Goal: Task Accomplishment & Management: Manage account settings

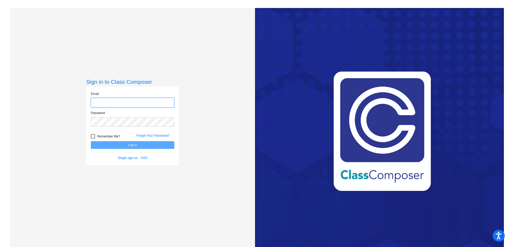
type input "[EMAIL_ADDRESS][PERSON_NAME][DOMAIN_NAME]"
click at [128, 145] on button "Log In" at bounding box center [132, 145] width 83 height 8
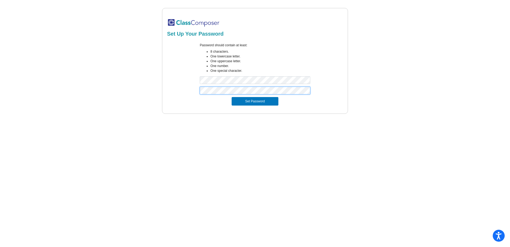
click at [231, 97] on button "Set Password" at bounding box center [254, 101] width 47 height 8
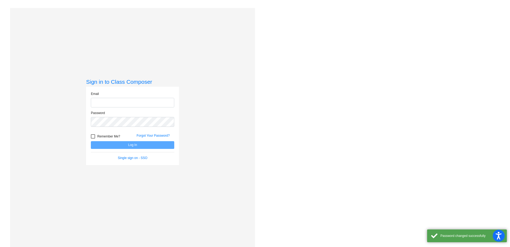
type input "[EMAIL_ADDRESS][PERSON_NAME][DOMAIN_NAME]"
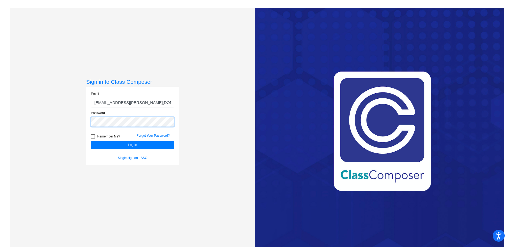
click at [91, 141] on button "Log In" at bounding box center [132, 145] width 83 height 8
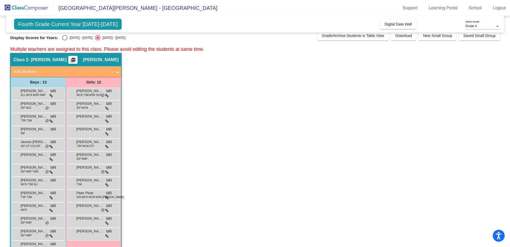
scroll to position [20, 0]
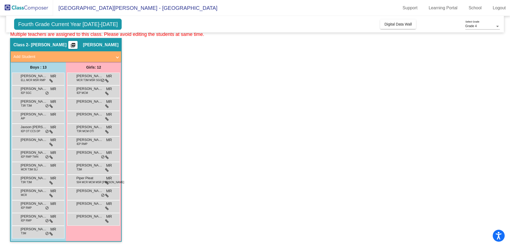
click at [454, 85] on app-classroom "Class 2 - [PERSON_NAME] picture_as_pdf [PERSON_NAME] Add Student First Name Las…" at bounding box center [254, 142] width 489 height 209
click at [211, 51] on app-classroom "Class 2 - [PERSON_NAME] picture_as_pdf [PERSON_NAME] Add Student First Name Las…" at bounding box center [254, 142] width 489 height 209
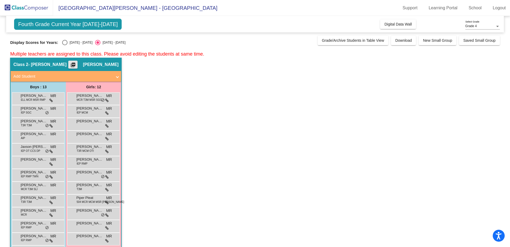
click at [76, 65] on mat-icon "picture_as_pdf" at bounding box center [73, 65] width 6 height 7
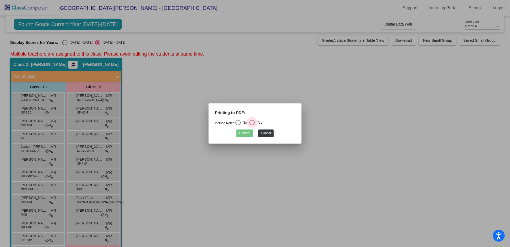
click at [255, 123] on div "Select an option" at bounding box center [251, 122] width 5 height 5
click at [252, 125] on input "Yes" at bounding box center [252, 125] width 0 height 0
radio input "true"
click at [266, 133] on button "Cancel" at bounding box center [265, 133] width 15 height 8
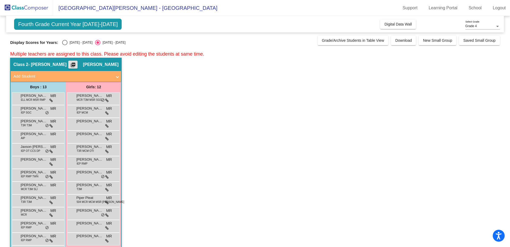
click at [62, 24] on span "Fourth Grade Current Year [DATE]-[DATE]" at bounding box center [68, 24] width 108 height 11
click at [64, 43] on div "Select an option" at bounding box center [64, 42] width 5 height 5
click at [65, 45] on input "[DATE] - [DATE]" at bounding box center [65, 45] width 0 height 0
radio input "true"
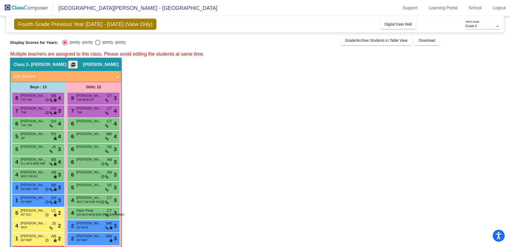
click at [78, 65] on button "picture_as_pdf" at bounding box center [72, 65] width 9 height 8
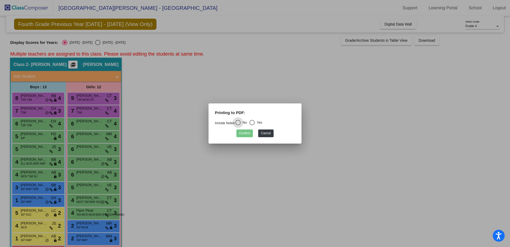
click at [254, 121] on div "Select an option" at bounding box center [251, 122] width 5 height 5
click at [252, 125] on input "Yes" at bounding box center [252, 125] width 0 height 0
radio input "true"
click at [247, 135] on button "Confirm" at bounding box center [244, 133] width 16 height 8
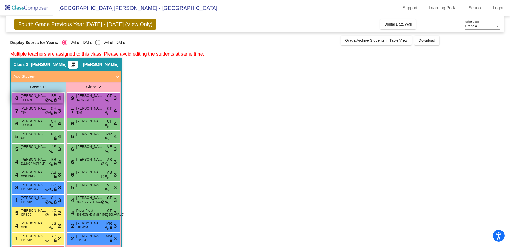
click at [27, 100] on span "T3R T3M" at bounding box center [26, 100] width 11 height 4
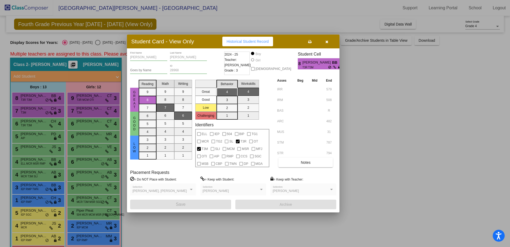
click at [327, 42] on icon "button" at bounding box center [326, 42] width 3 height 4
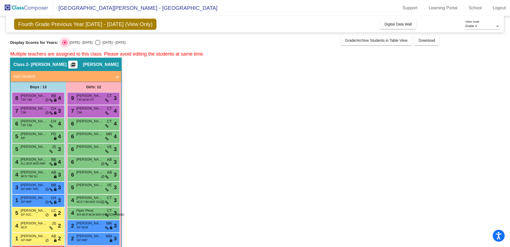
click at [63, 42] on div "Select an option" at bounding box center [64, 42] width 3 height 3
click at [65, 45] on input "[DATE] - [DATE]" at bounding box center [65, 45] width 0 height 0
click at [76, 64] on mat-icon "picture_as_pdf" at bounding box center [73, 65] width 6 height 7
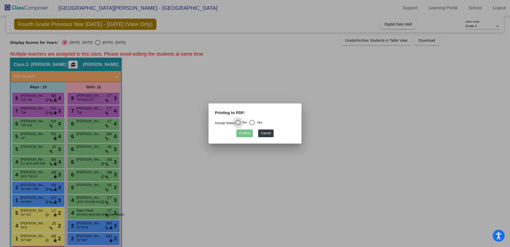
click at [255, 120] on div "Select an option" at bounding box center [251, 122] width 5 height 5
click at [252, 125] on input "Yes" at bounding box center [252, 125] width 0 height 0
radio input "true"
click at [244, 131] on button "Confirm" at bounding box center [244, 133] width 16 height 8
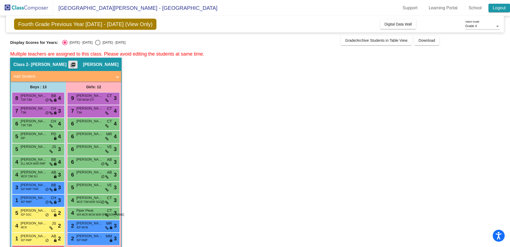
click at [499, 9] on link "Logout" at bounding box center [499, 8] width 22 height 8
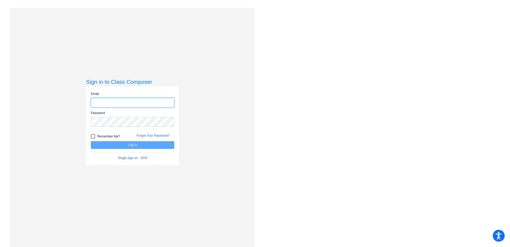
type input "[EMAIL_ADDRESS][PERSON_NAME][DOMAIN_NAME]"
